Goal: Information Seeking & Learning: Learn about a topic

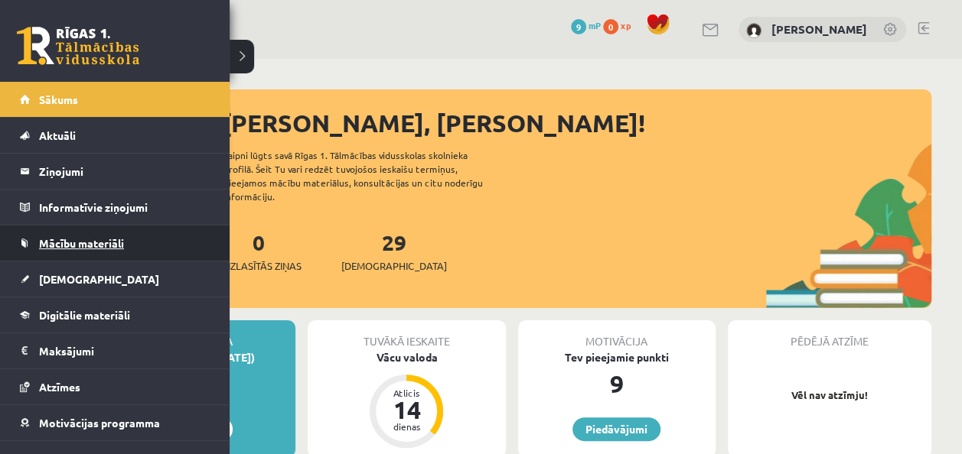
click at [56, 253] on link "Mācību materiāli" at bounding box center [115, 243] width 190 height 35
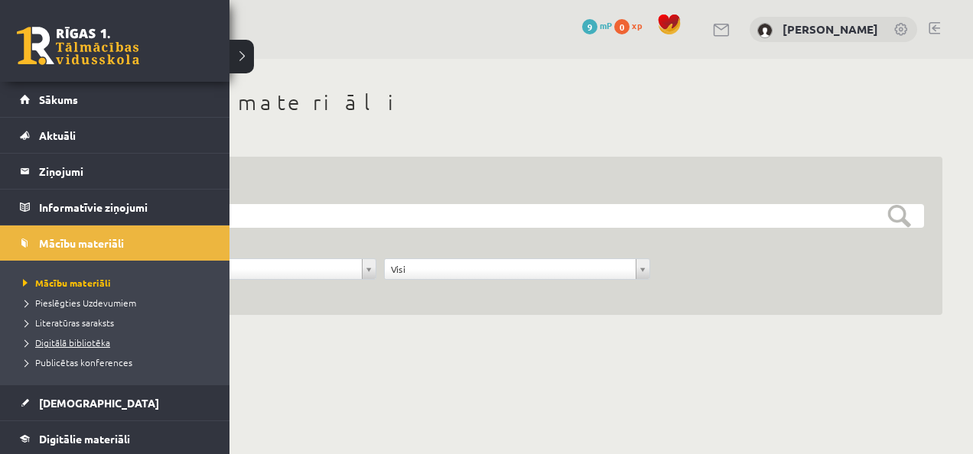
click at [45, 342] on span "Digitālā bibliotēka" at bounding box center [64, 343] width 91 height 12
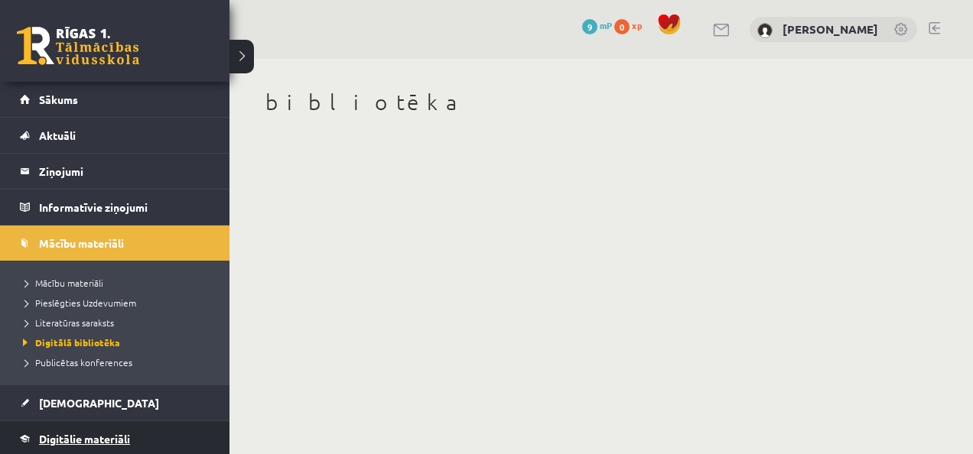
click at [118, 435] on span "Digitālie materiāli" at bounding box center [84, 439] width 91 height 14
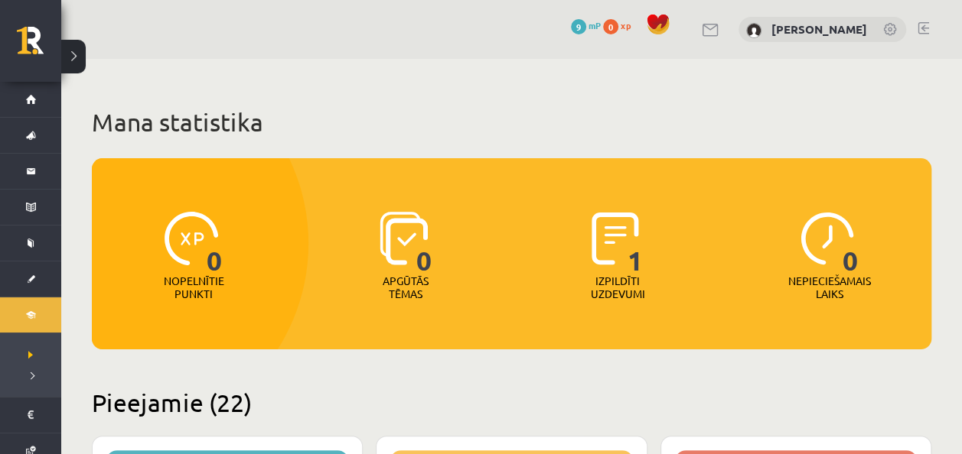
click at [621, 237] on img at bounding box center [614, 239] width 47 height 54
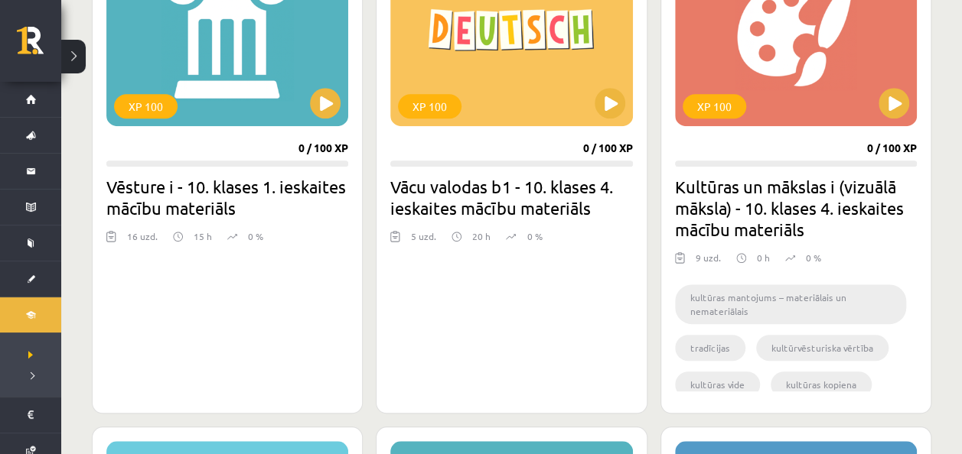
scroll to position [537, 0]
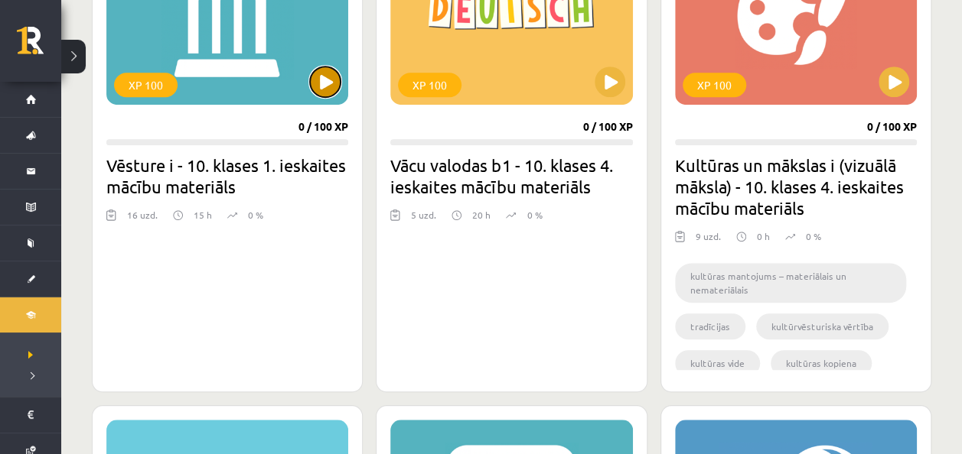
click at [330, 86] on button at bounding box center [325, 82] width 31 height 31
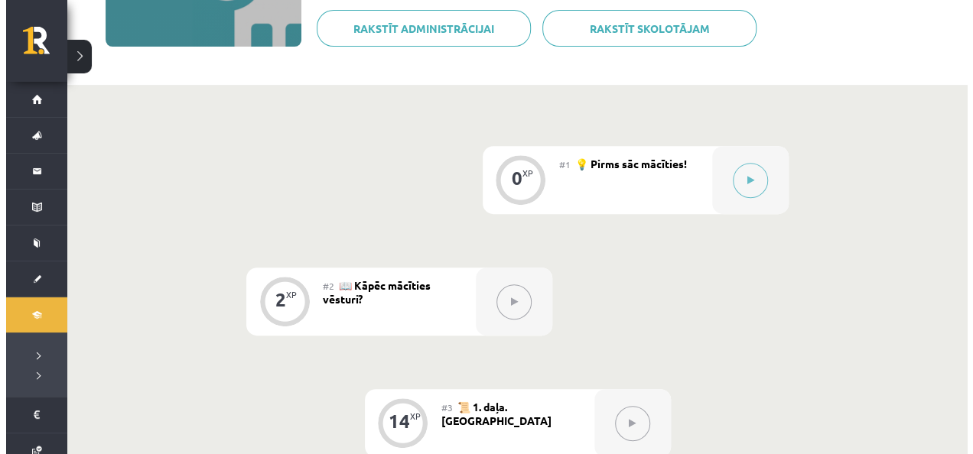
scroll to position [279, 0]
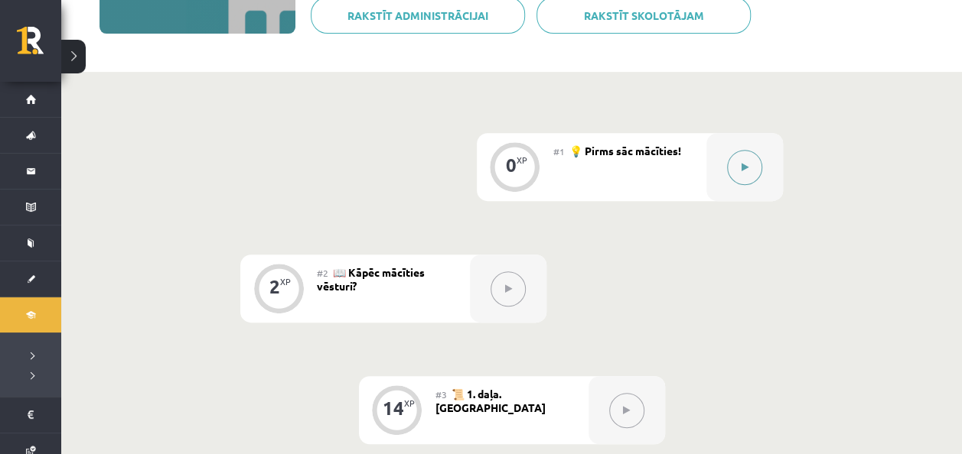
click at [745, 177] on button at bounding box center [744, 167] width 35 height 35
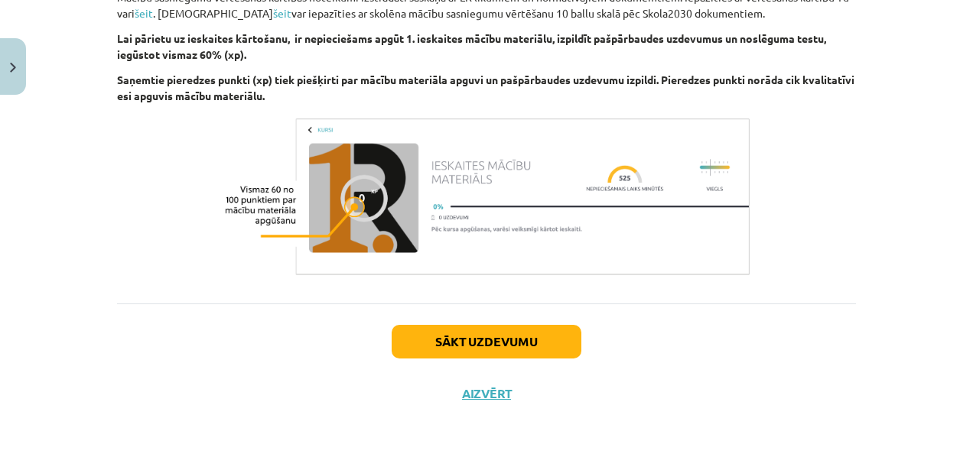
scroll to position [1216, 0]
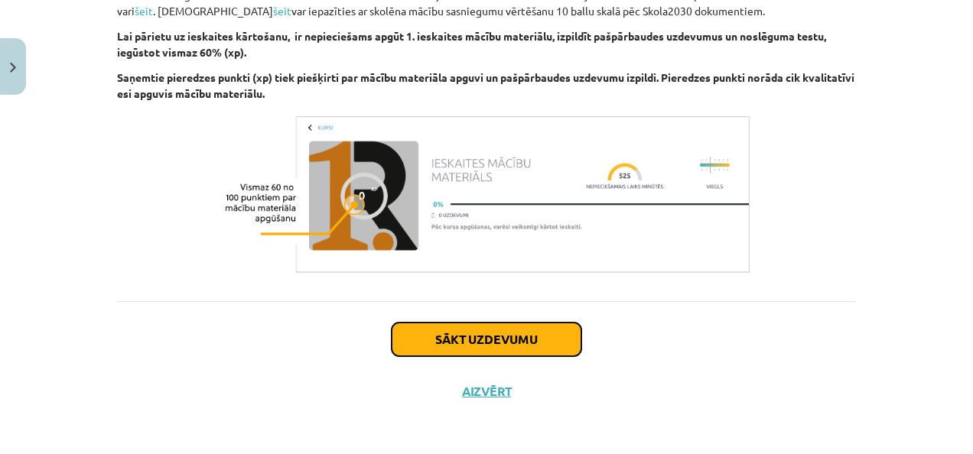
click at [460, 334] on button "Sākt uzdevumu" at bounding box center [487, 340] width 190 height 34
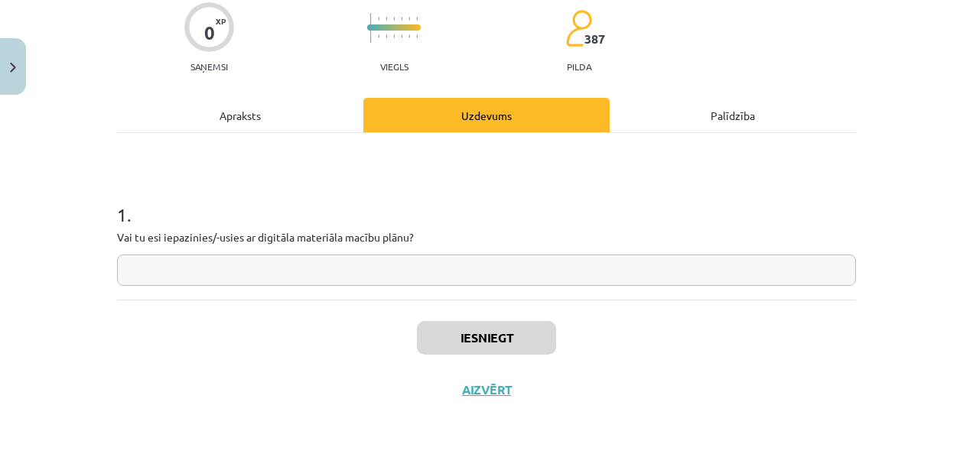
scroll to position [38, 0]
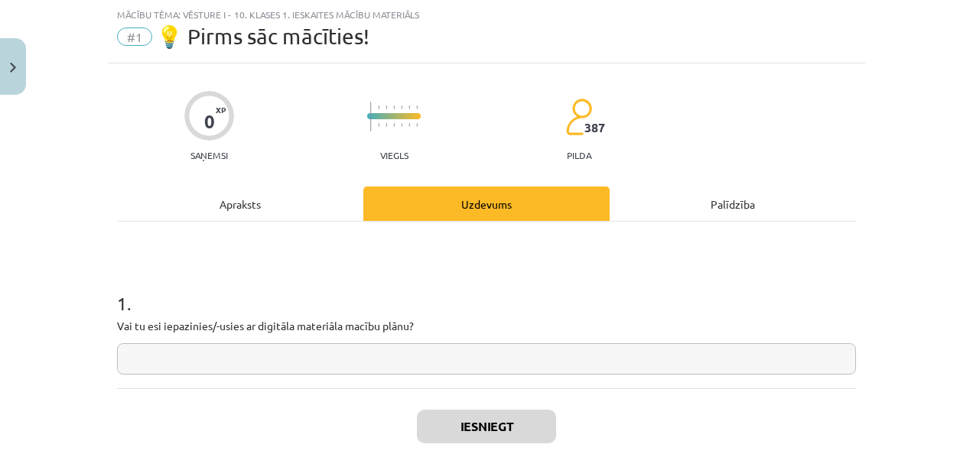
click at [457, 354] on input "text" at bounding box center [486, 358] width 739 height 31
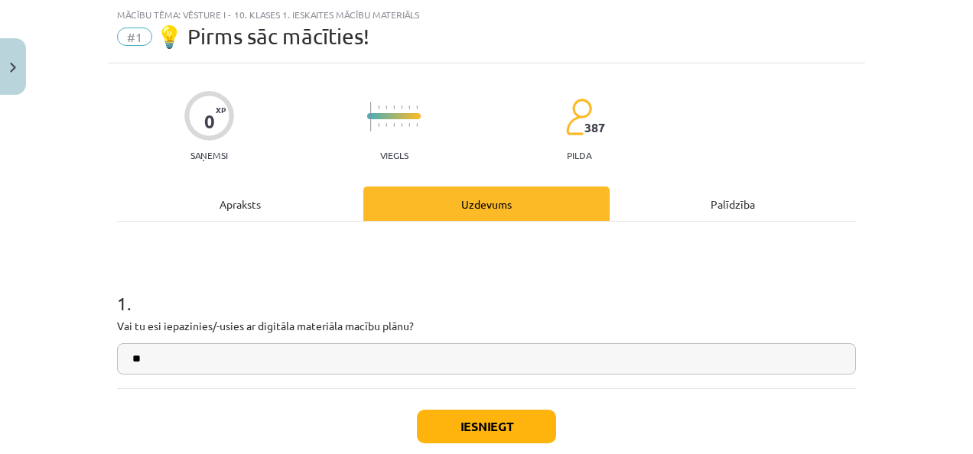
type input "*"
type input "**"
click at [479, 435] on button "Iesniegt" at bounding box center [486, 427] width 139 height 34
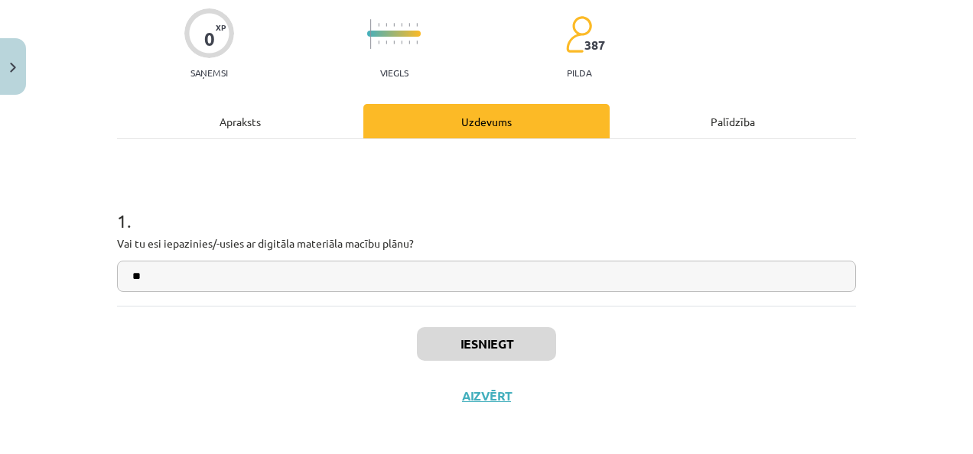
scroll to position [126, 0]
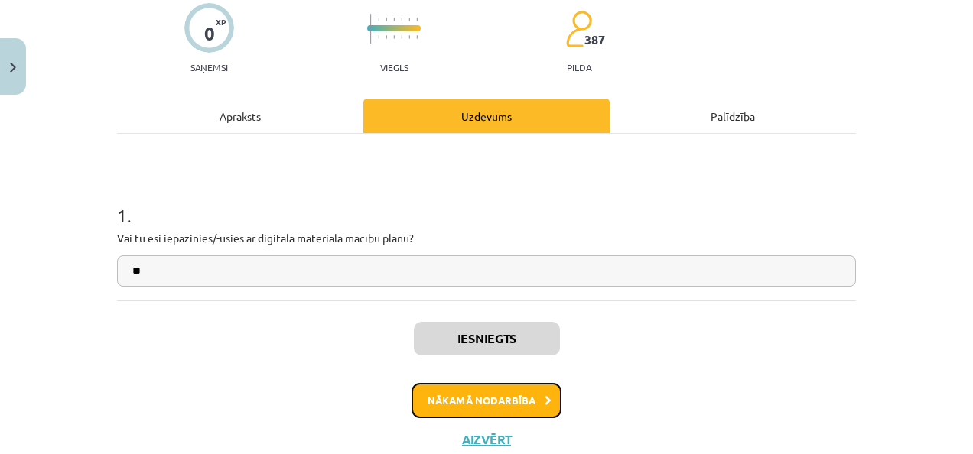
click at [499, 397] on button "Nākamā nodarbība" at bounding box center [487, 400] width 150 height 35
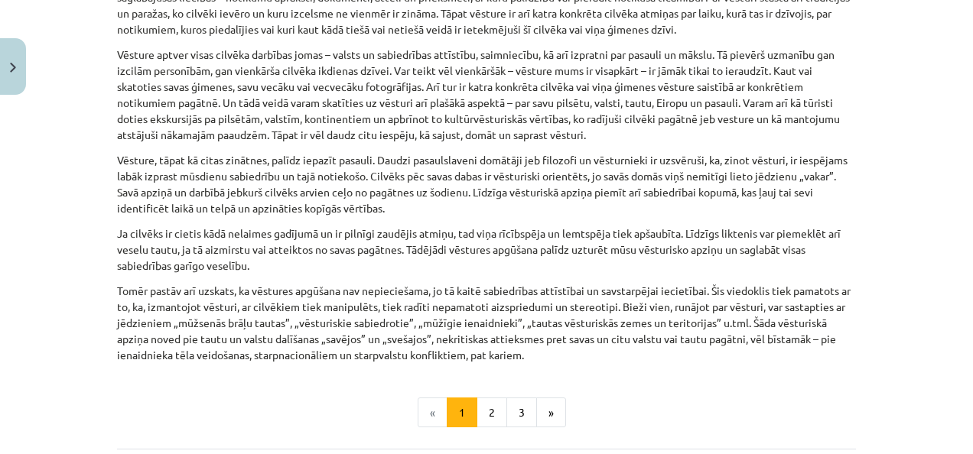
scroll to position [1144, 0]
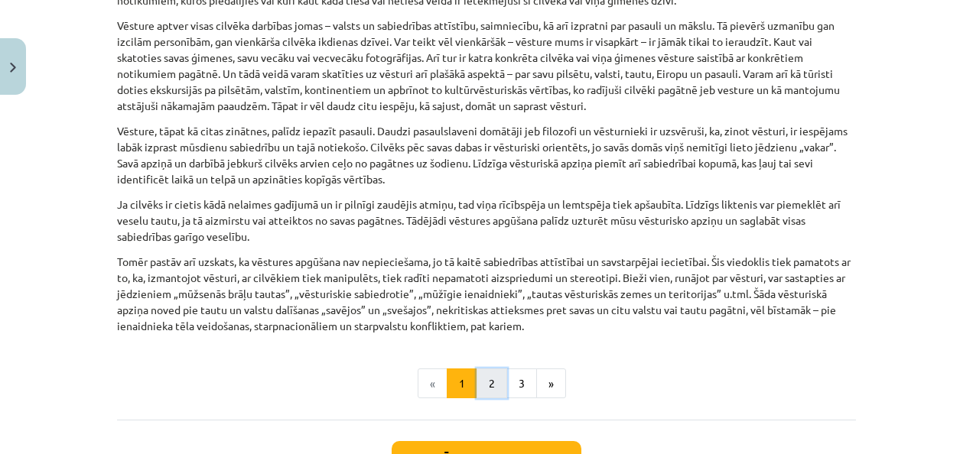
click at [483, 382] on button "2" at bounding box center [492, 384] width 31 height 31
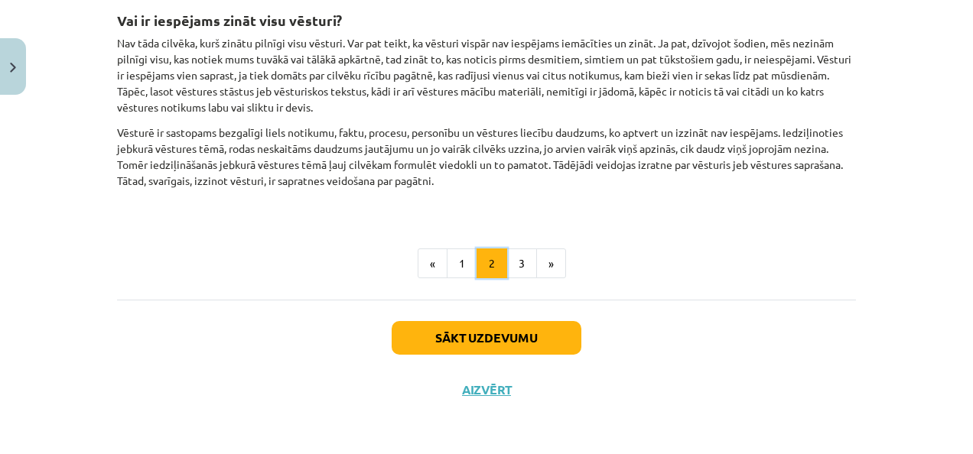
scroll to position [273, 0]
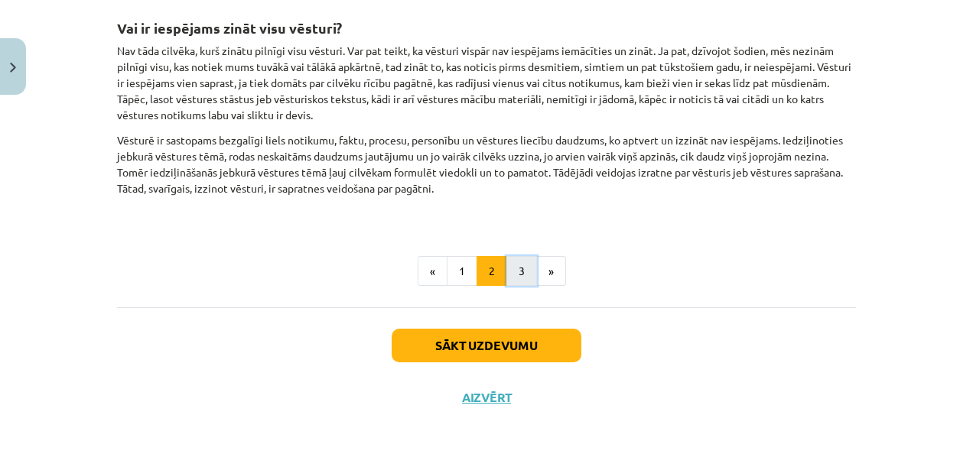
click at [506, 272] on button "3" at bounding box center [521, 271] width 31 height 31
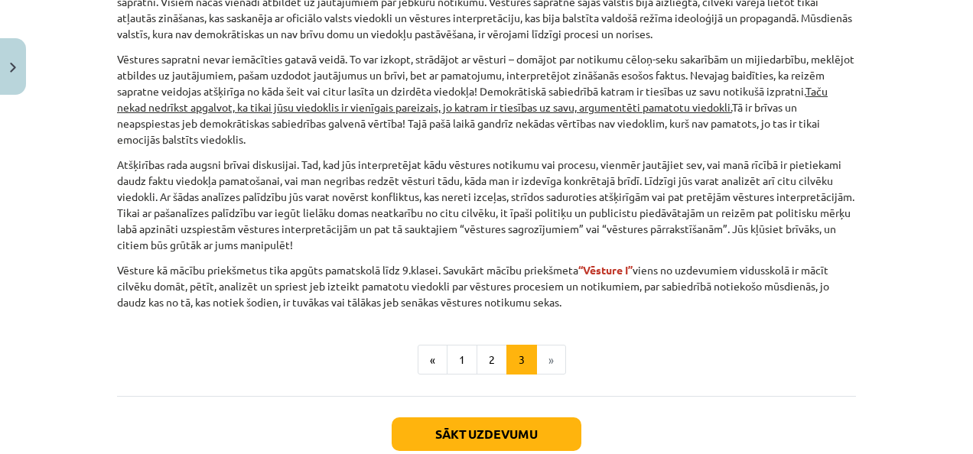
scroll to position [704, 0]
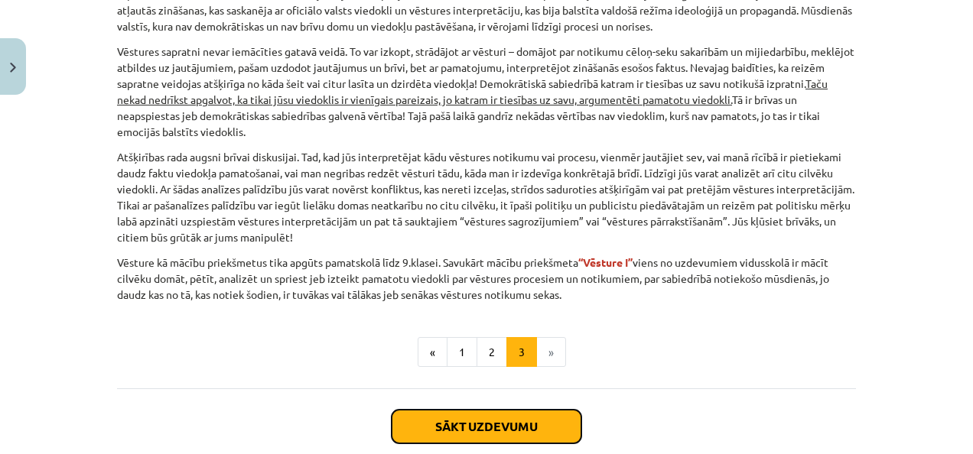
click at [548, 434] on button "Sākt uzdevumu" at bounding box center [487, 427] width 190 height 34
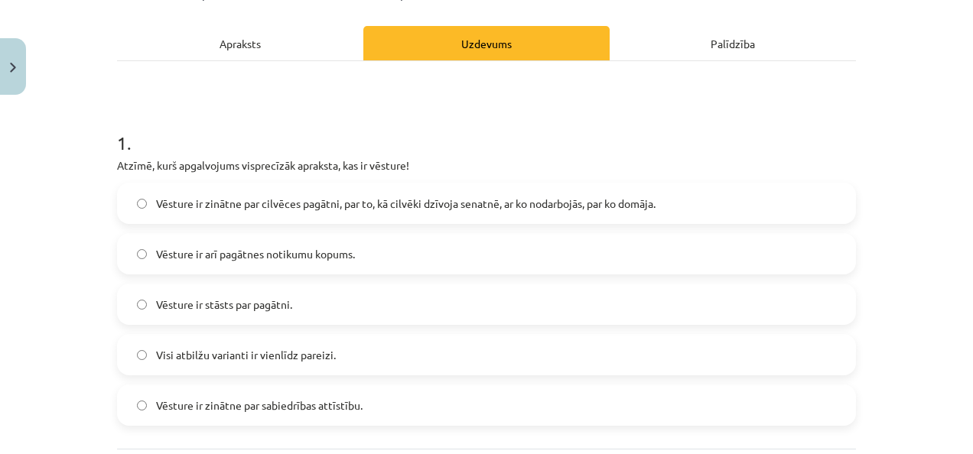
scroll to position [38, 0]
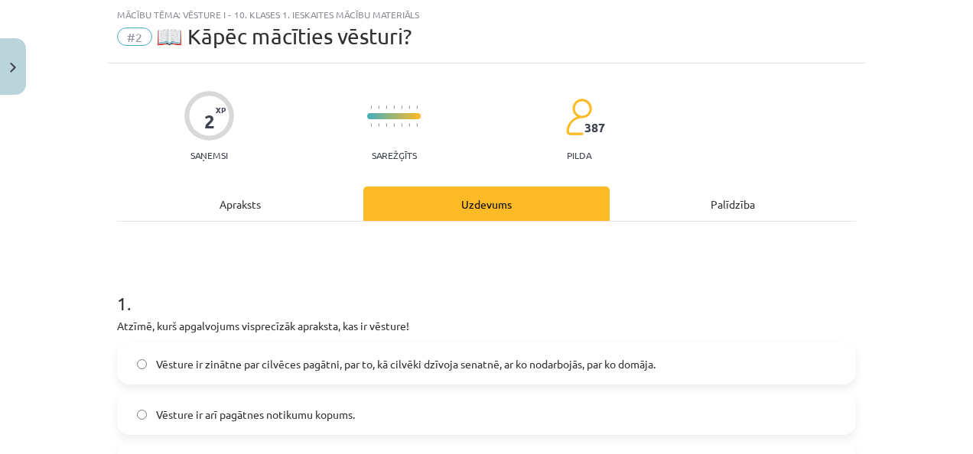
click at [532, 363] on span "Vēsture ir zinātne par cilvēces pagātni, par to, kā cilvēki dzīvoja senatnē, ar…" at bounding box center [406, 364] width 500 height 16
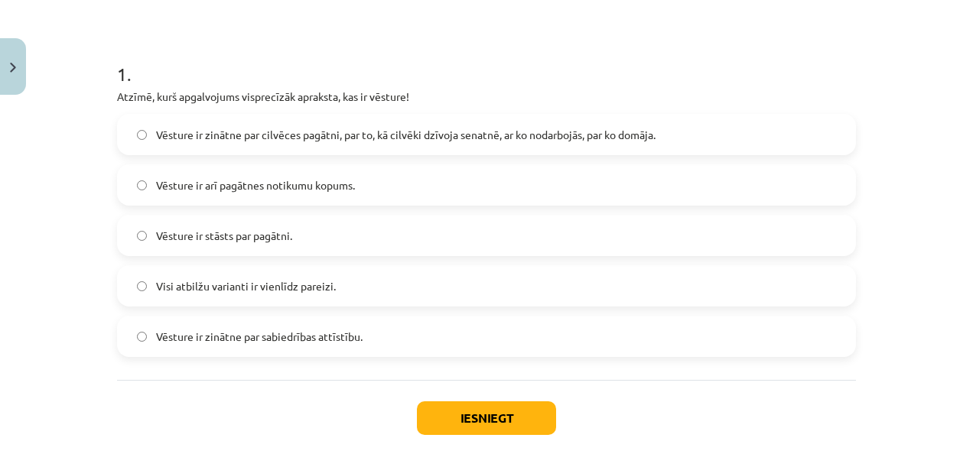
scroll to position [272, 0]
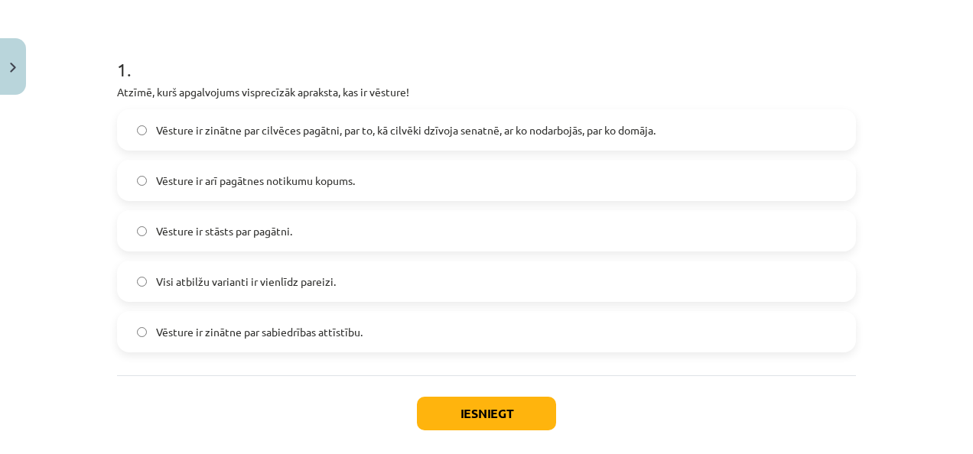
click at [609, 346] on label "Vēsture ir zinātne par sabiedrības attīstību." at bounding box center [487, 332] width 736 height 38
click at [604, 145] on label "Vēsture ir zinātne par cilvēces pagātni, par to, kā cilvēki dzīvoja senatnē, ar…" at bounding box center [487, 130] width 736 height 38
click at [487, 415] on button "Iesniegt" at bounding box center [486, 414] width 139 height 34
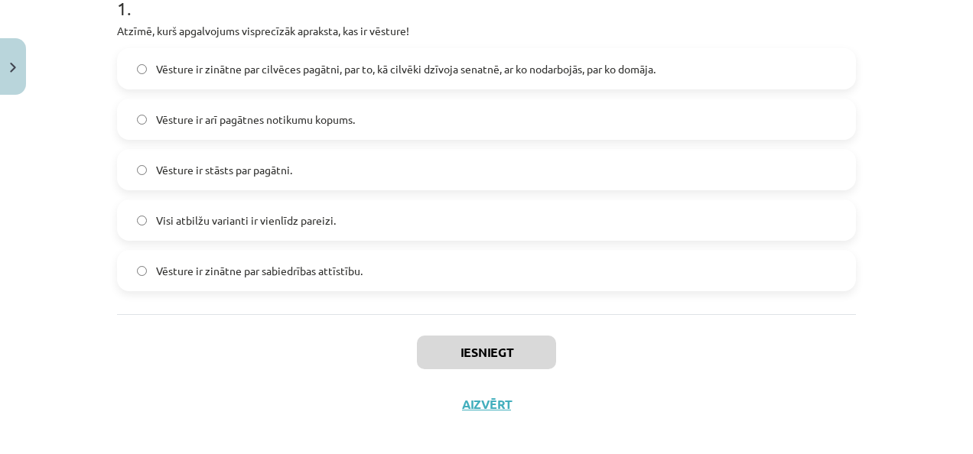
scroll to position [347, 0]
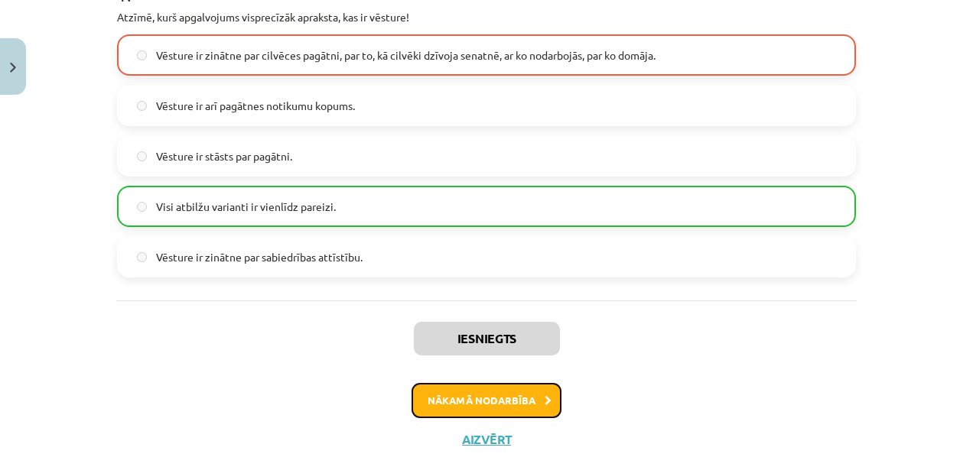
click at [516, 395] on button "Nākamā nodarbība" at bounding box center [487, 400] width 150 height 35
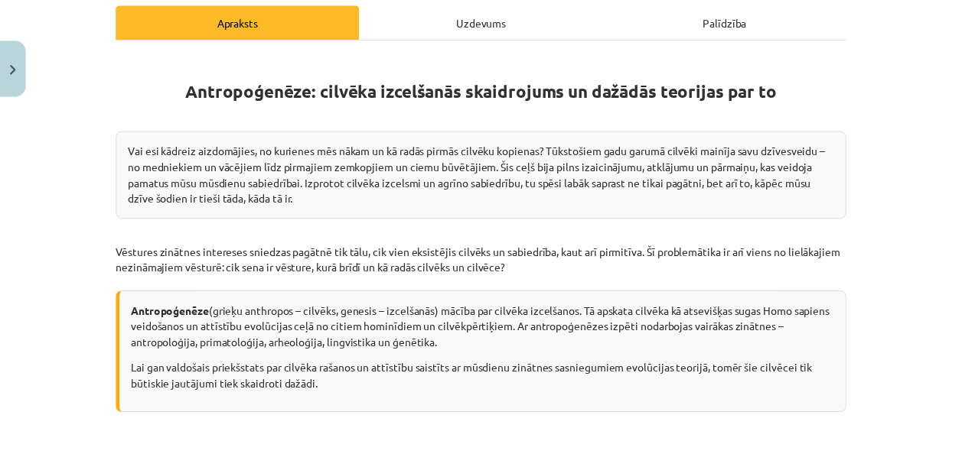
scroll to position [252, 0]
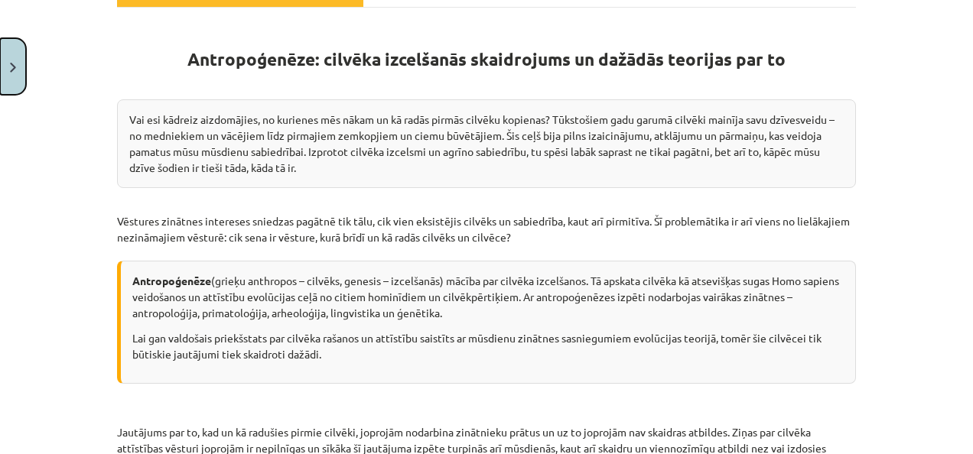
click at [1, 57] on button "Close" at bounding box center [13, 66] width 26 height 57
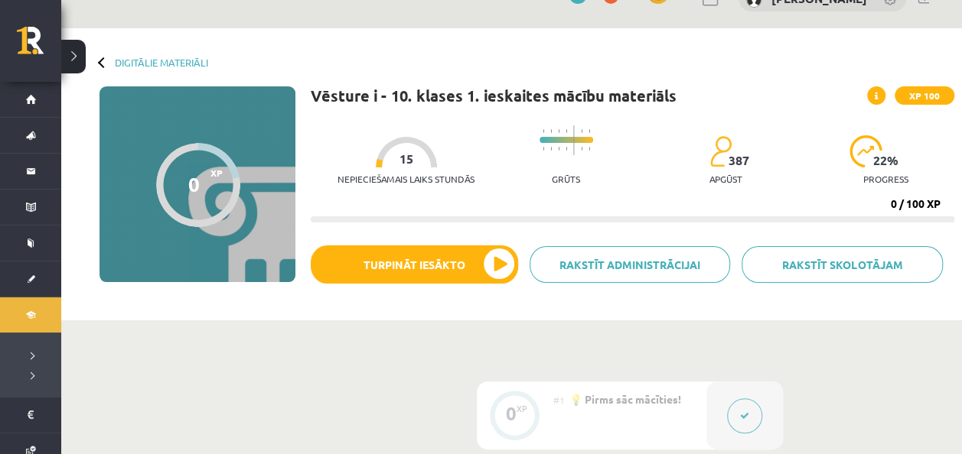
scroll to position [0, 0]
